Goal: Information Seeking & Learning: Learn about a topic

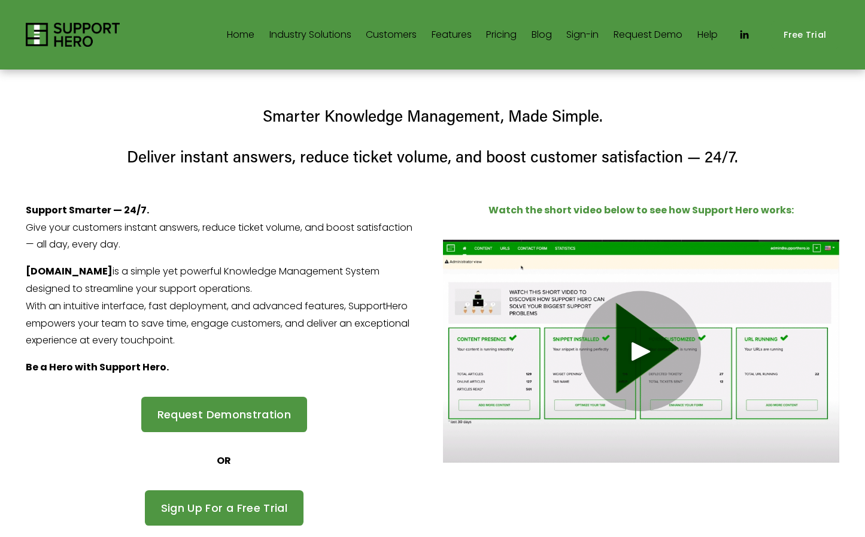
click at [452, 37] on div at bounding box center [432, 268] width 865 height 537
click at [452, 37] on link "Features" at bounding box center [452, 34] width 40 height 19
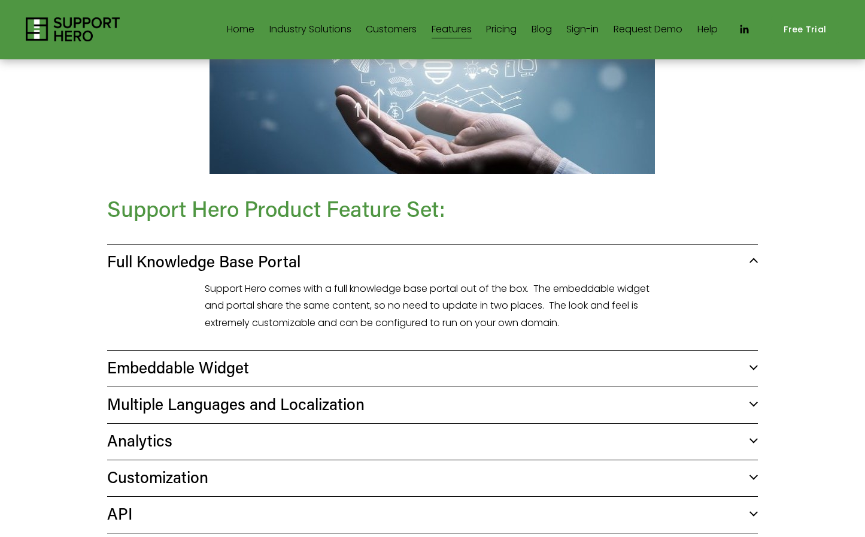
scroll to position [302, 0]
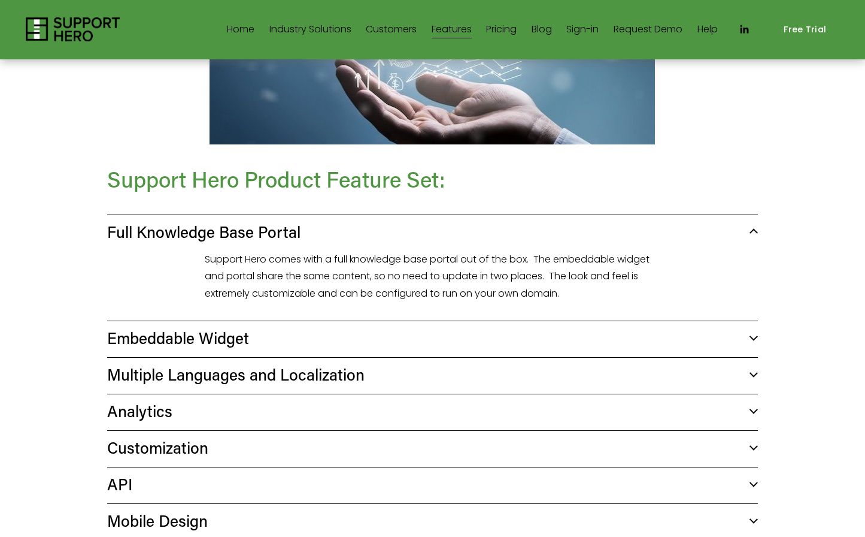
click at [225, 327] on span "Embeddable Widget" at bounding box center [428, 337] width 643 height 21
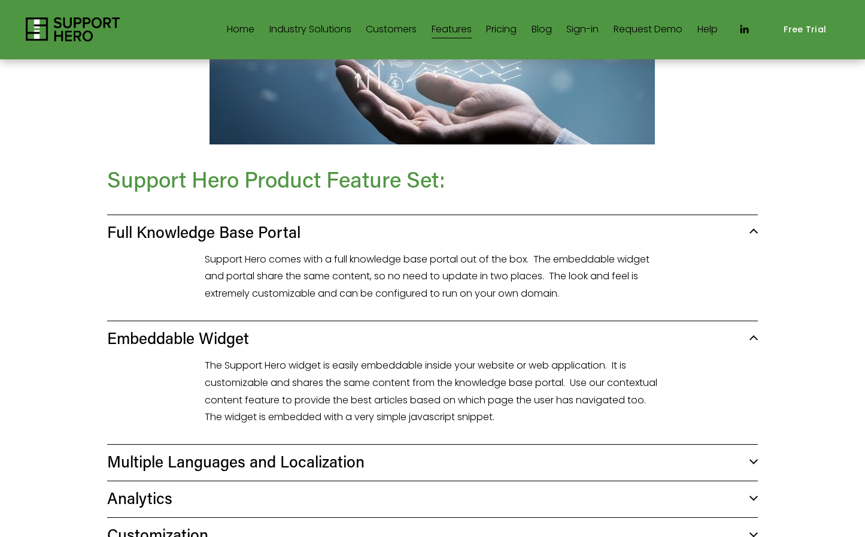
click at [168, 487] on span "Analytics" at bounding box center [428, 497] width 643 height 21
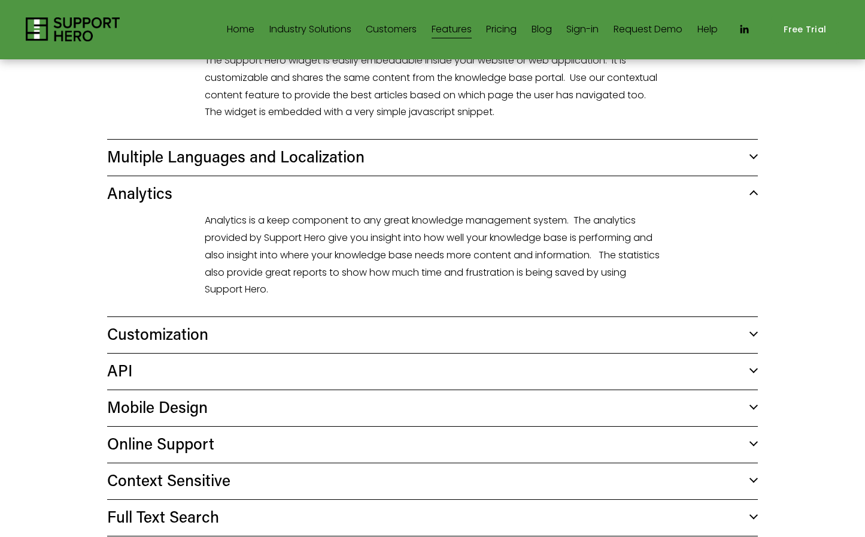
scroll to position [611, 0]
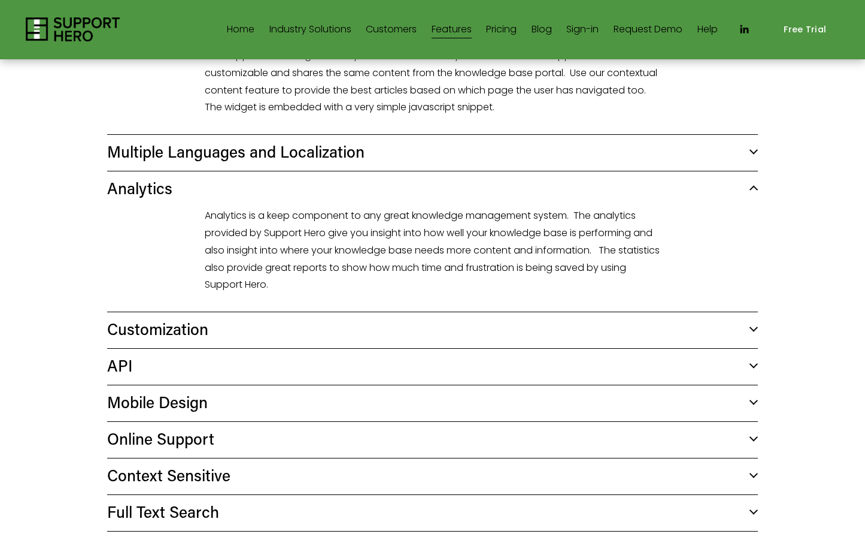
click at [169, 318] on span "Customization" at bounding box center [428, 328] width 643 height 21
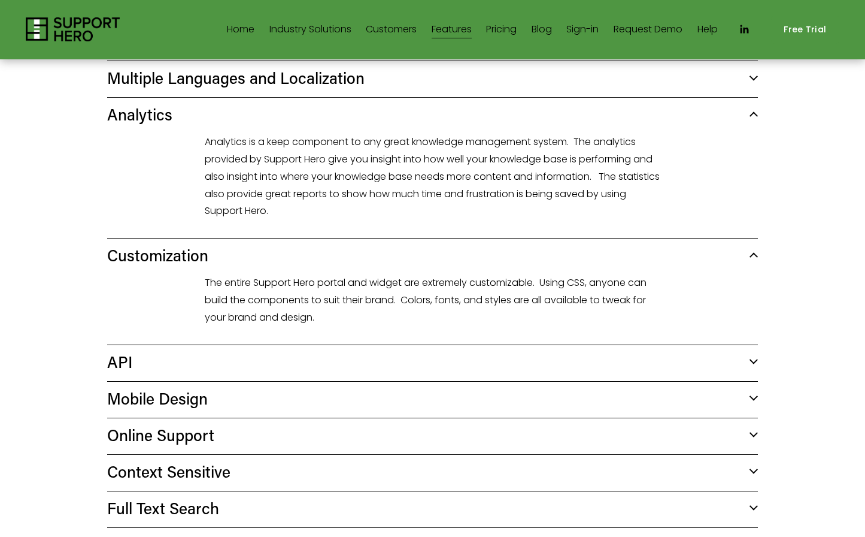
scroll to position [687, 0]
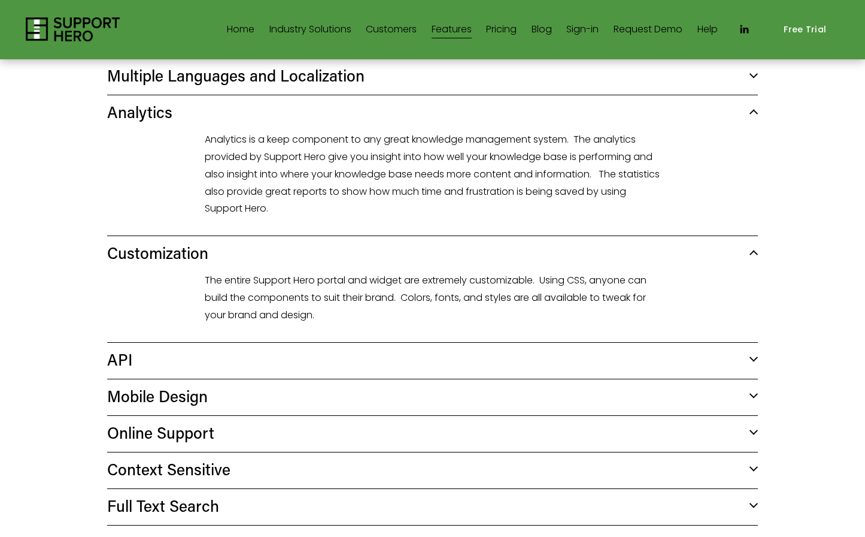
click at [147, 349] on span "API" at bounding box center [428, 359] width 643 height 21
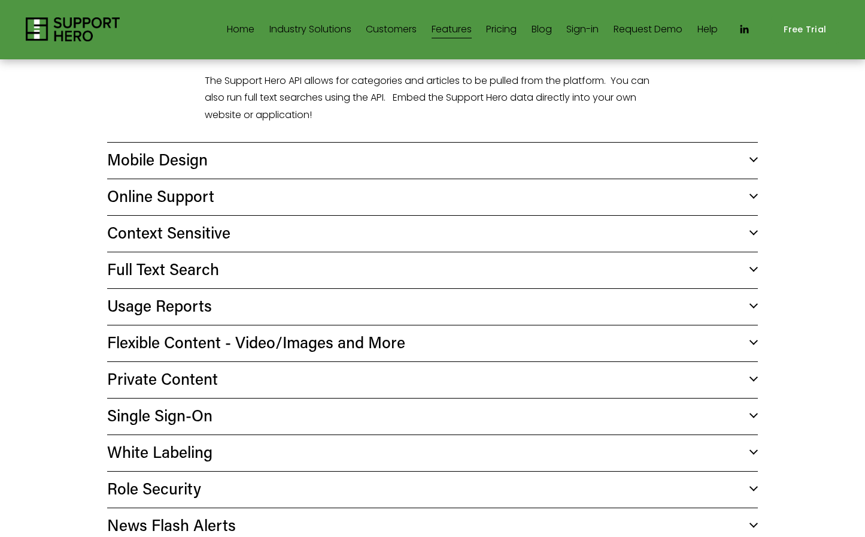
scroll to position [993, 0]
click at [188, 368] on span "Private Content" at bounding box center [428, 378] width 643 height 21
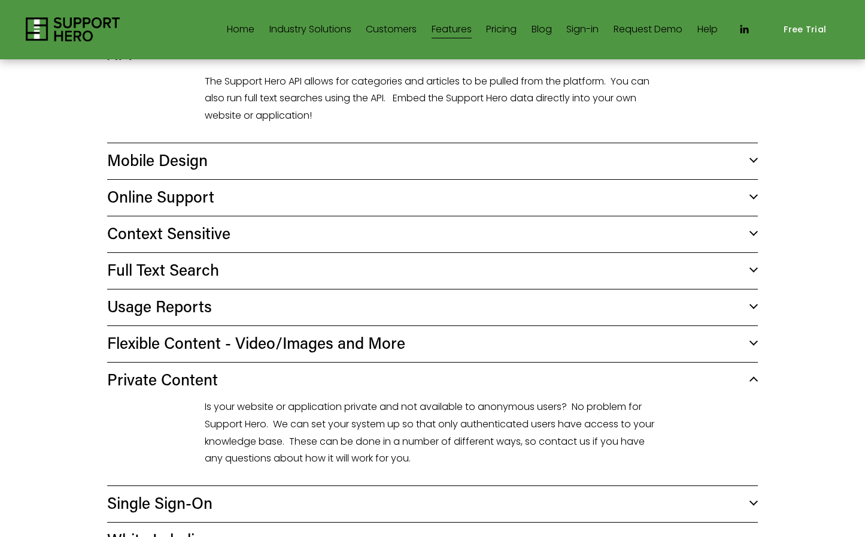
click at [585, 26] on link "Sign-in" at bounding box center [583, 29] width 32 height 19
click at [229, 222] on span "Context Sensitive" at bounding box center [428, 232] width 643 height 21
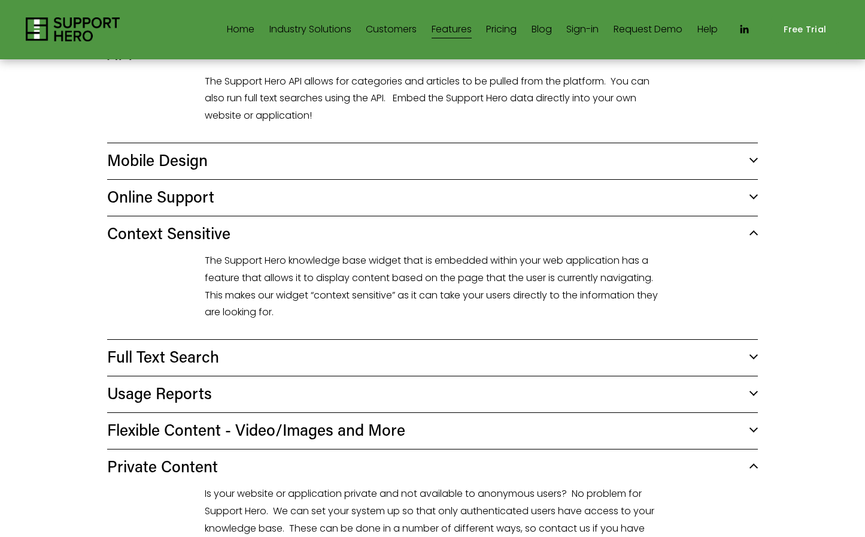
click at [180, 346] on span "Full Text Search" at bounding box center [428, 356] width 643 height 21
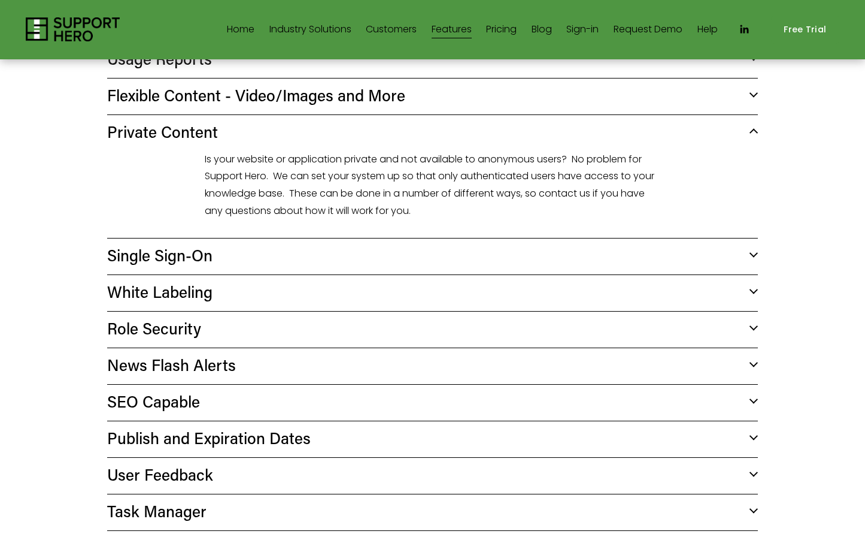
scroll to position [1403, 0]
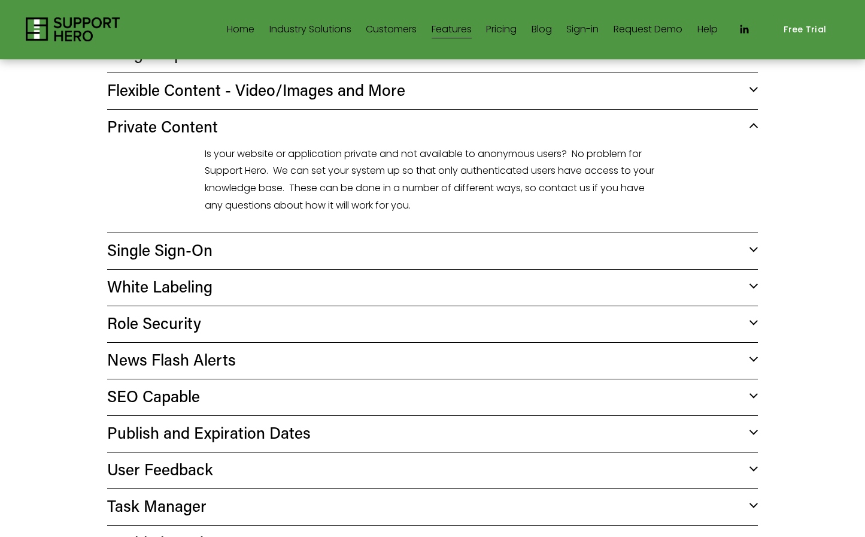
click at [210, 239] on span "Single Sign-On" at bounding box center [428, 249] width 643 height 21
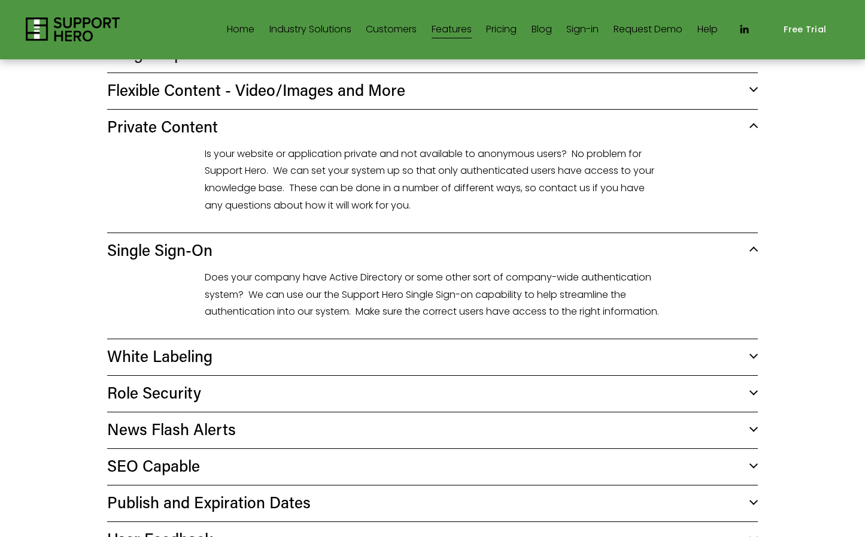
click at [177, 346] on span "White Labeling" at bounding box center [428, 355] width 643 height 21
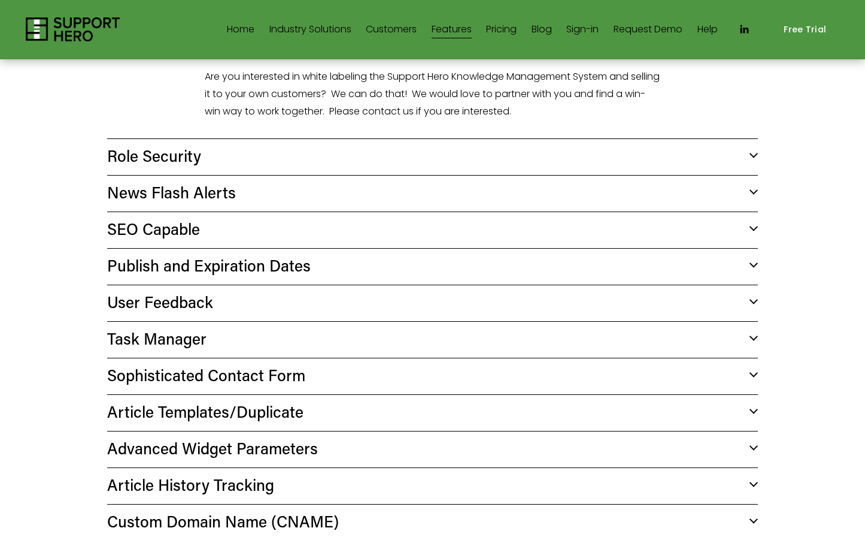
scroll to position [1712, 0]
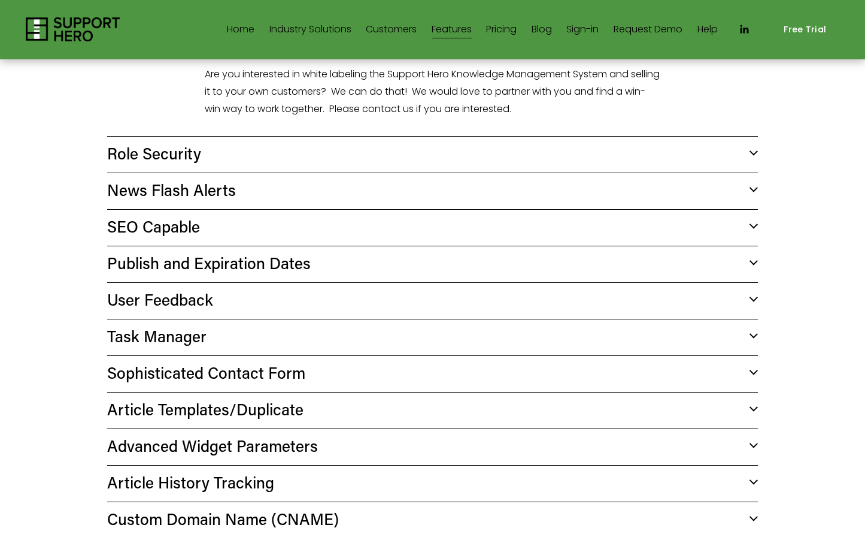
click at [170, 216] on span "SEO Capable" at bounding box center [428, 226] width 643 height 21
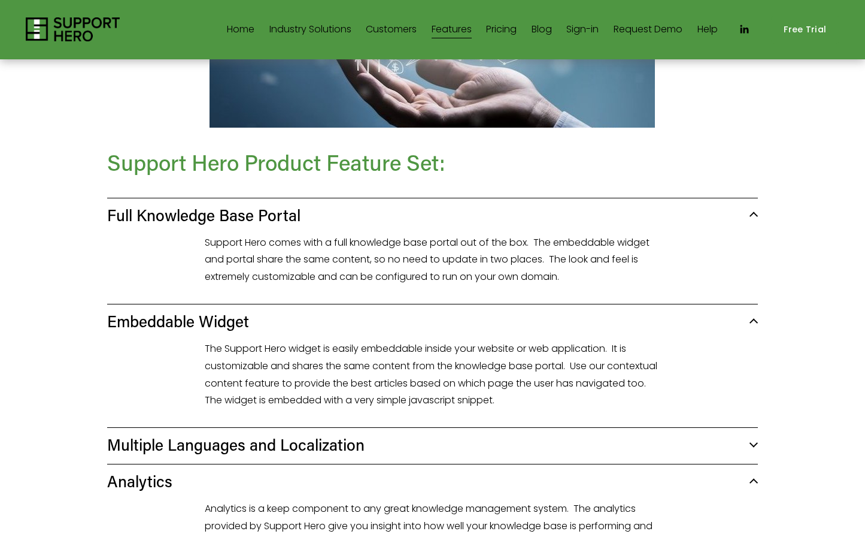
scroll to position [0, 0]
